Goal: Find specific page/section: Find specific page/section

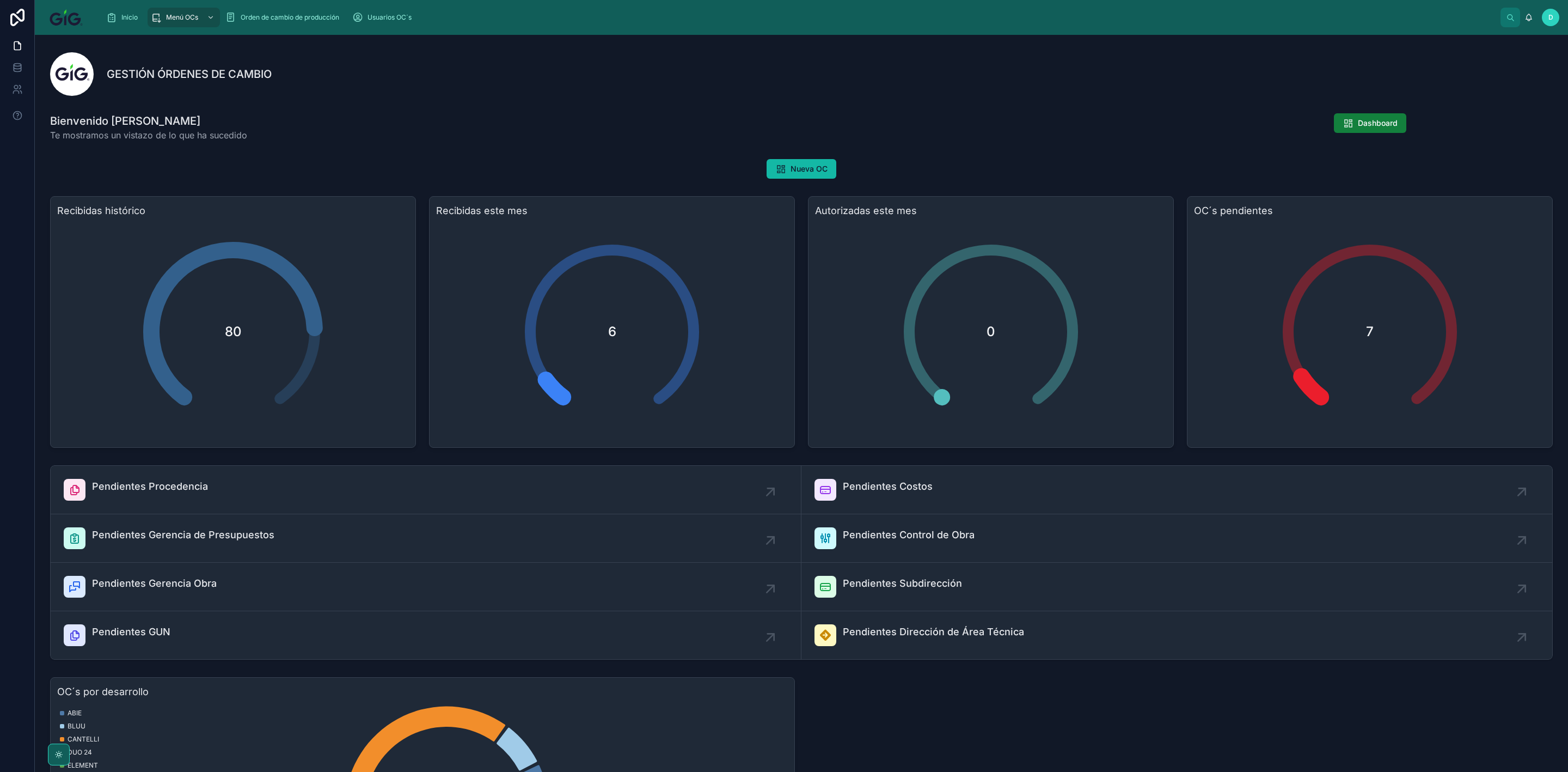
click at [1375, 118] on span "Dashboard" at bounding box center [1378, 123] width 40 height 11
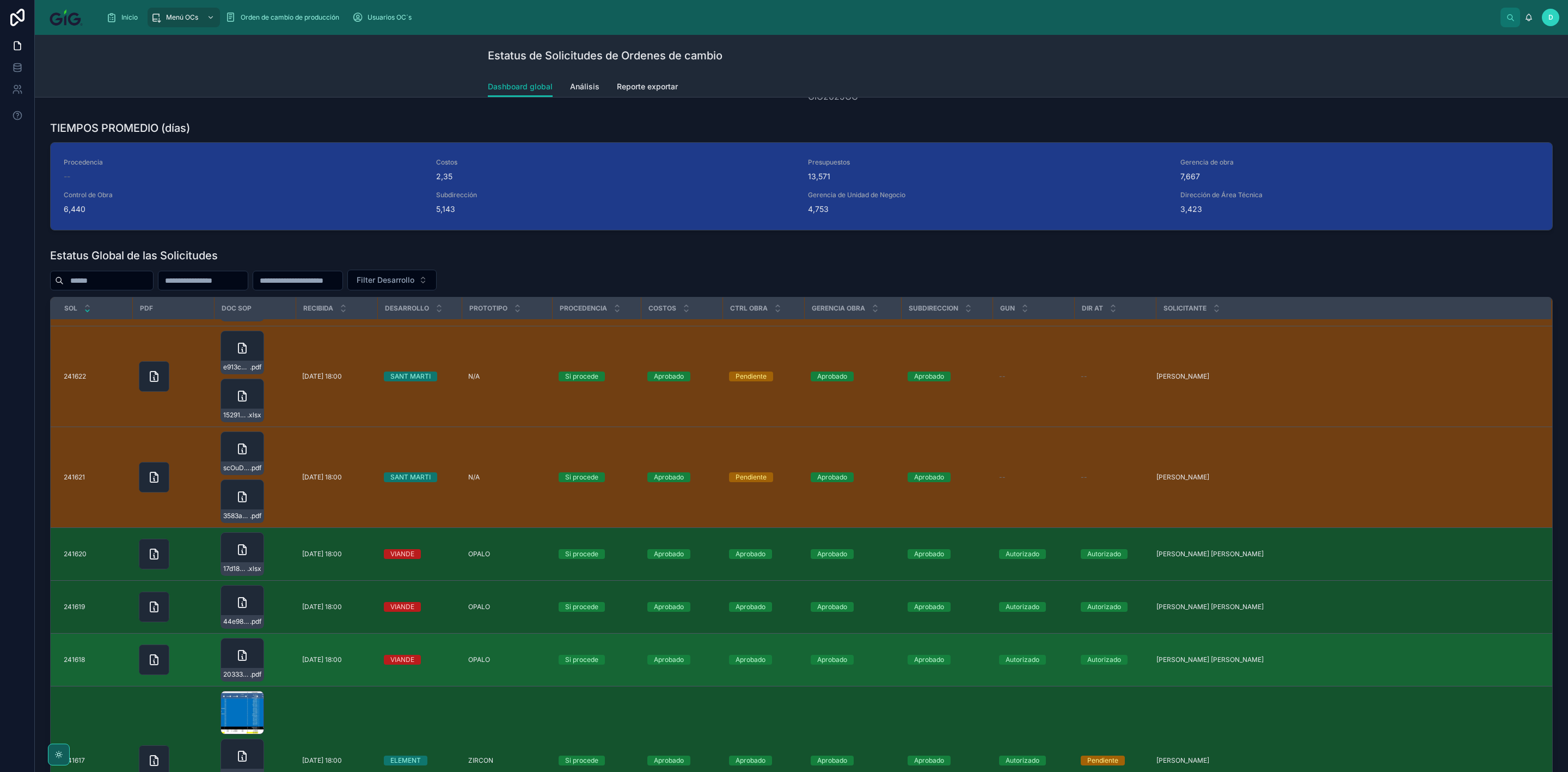
scroll to position [817, 0]
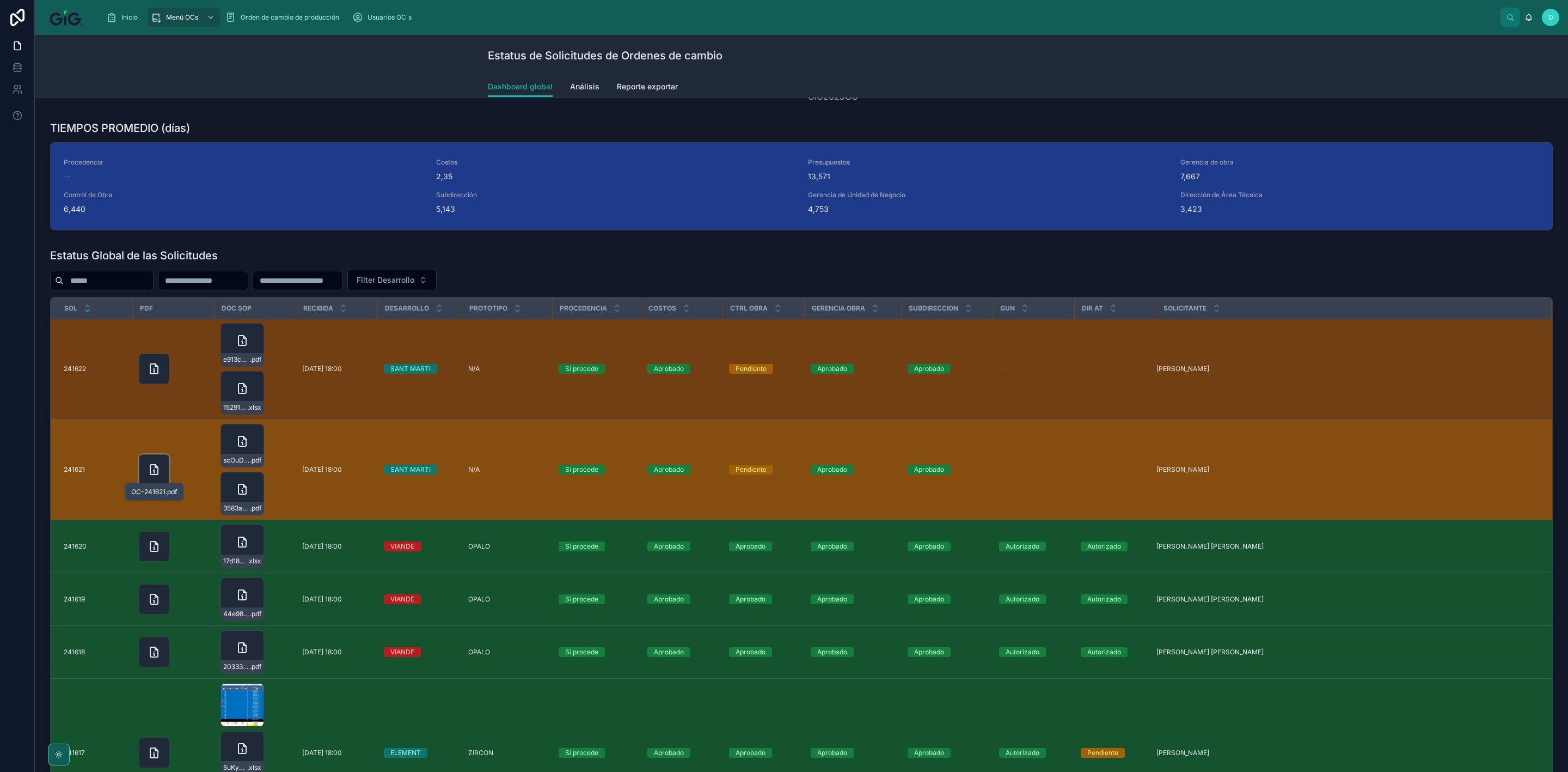
click at [151, 468] on icon at bounding box center [154, 469] width 13 height 13
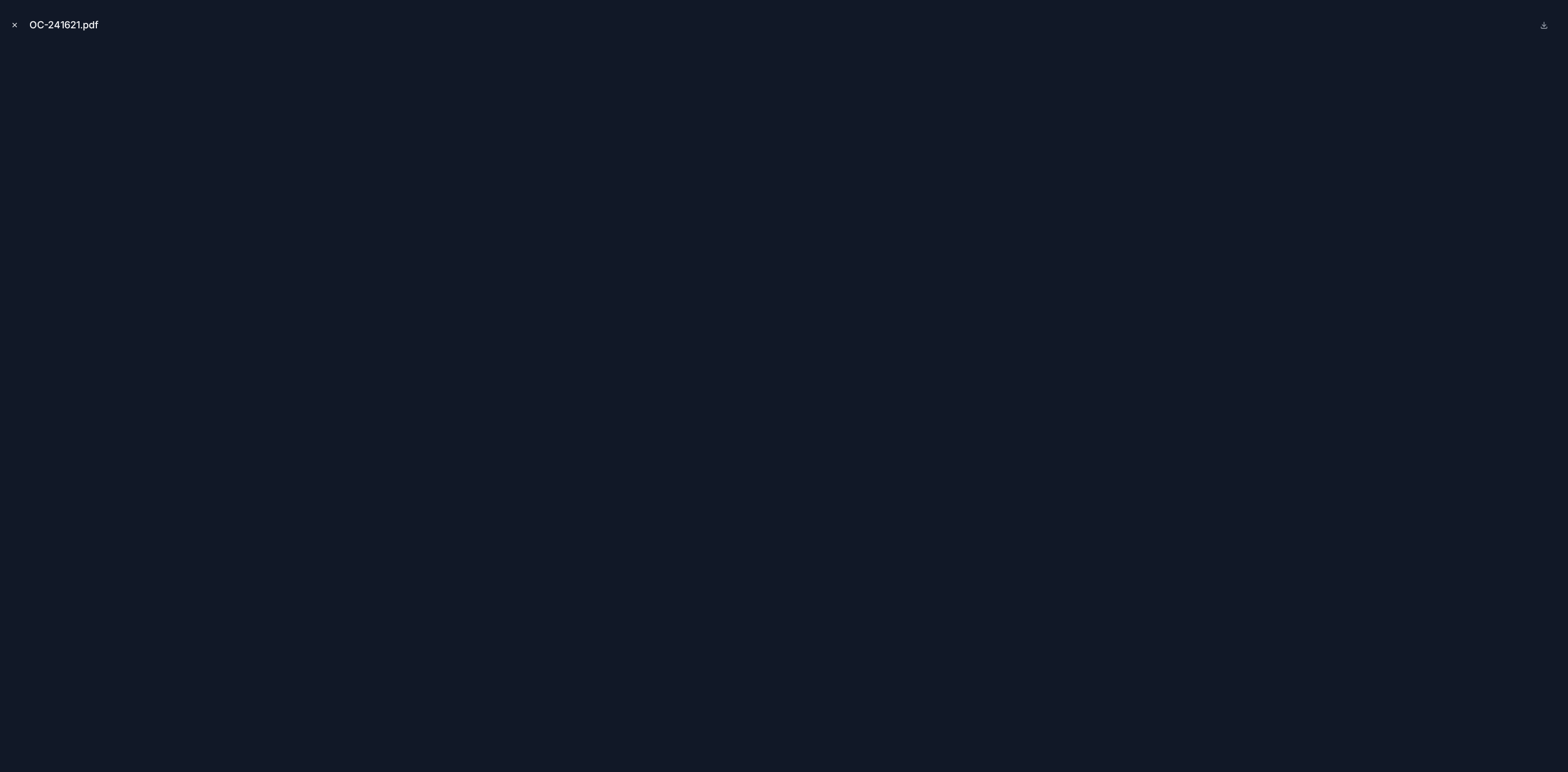
click at [14, 25] on icon "Close modal" at bounding box center [14, 25] width 4 height 4
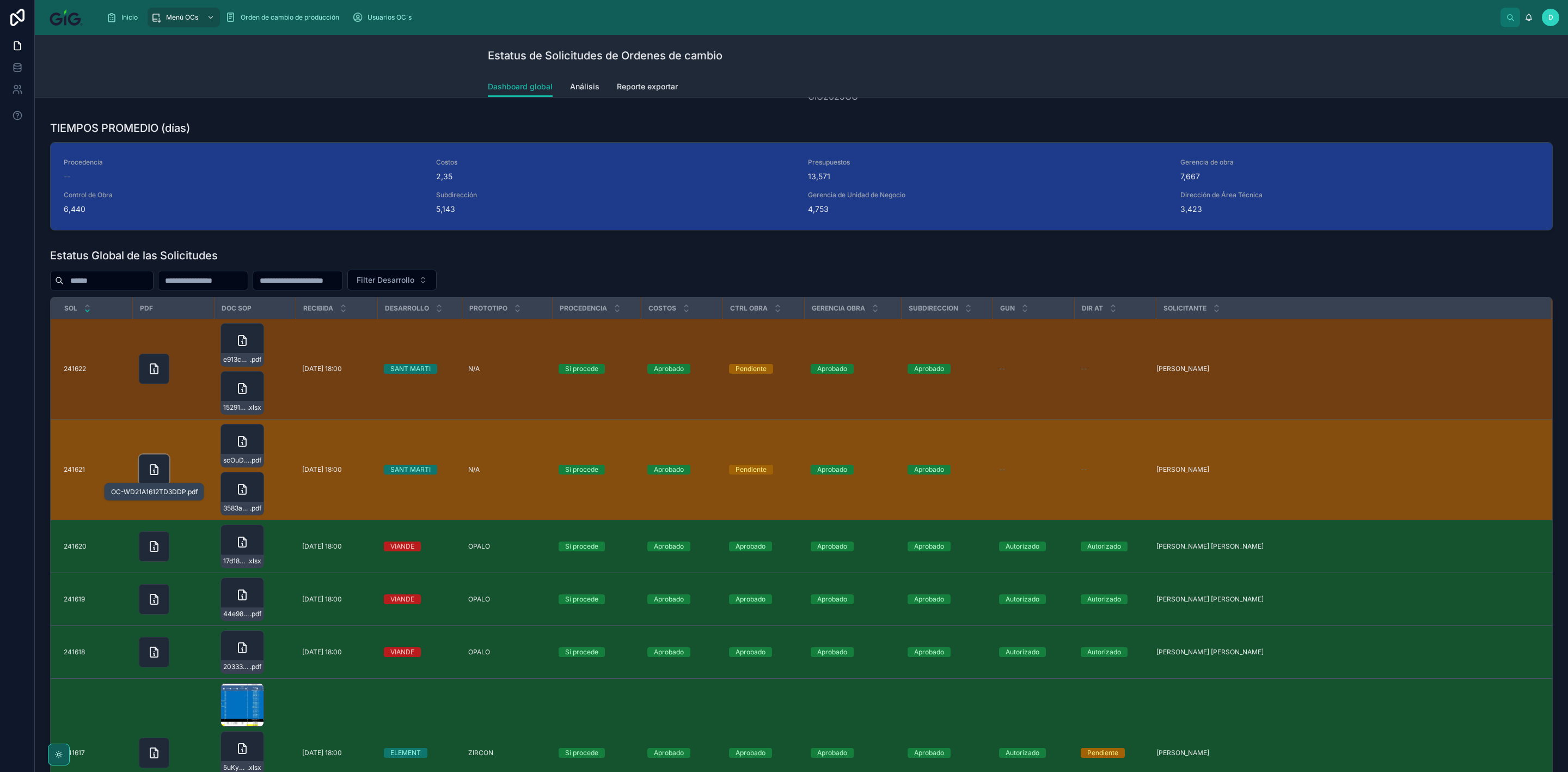
click at [155, 467] on icon at bounding box center [156, 465] width 3 height 3
